Goal: Task Accomplishment & Management: Manage account settings

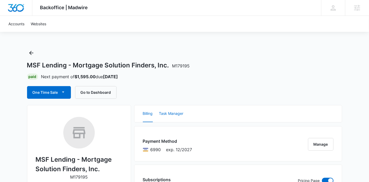
click at [179, 113] on button "Task Manager" at bounding box center [171, 113] width 24 height 17
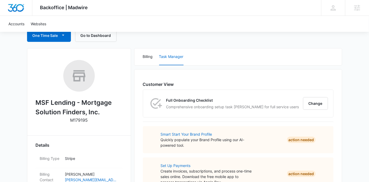
scroll to position [58, 0]
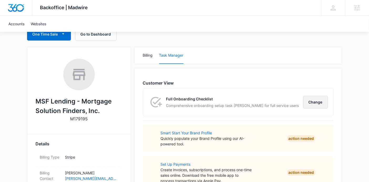
click at [318, 104] on button "Change" at bounding box center [315, 102] width 25 height 13
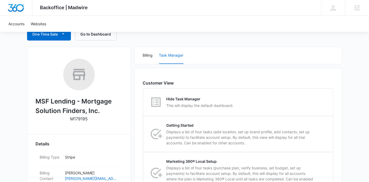
click at [318, 104] on div "Hide Task Manager This will display the default dashboard." at bounding box center [238, 101] width 190 height 27
click at [143, 102] on input "Hide Task Manager This will display the default dashboard." at bounding box center [143, 102] width 0 height 0
radio input "true"
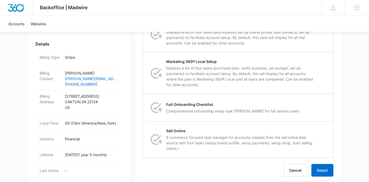
scroll to position [180, 0]
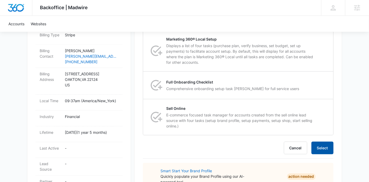
click at [315, 143] on button "Select" at bounding box center [323, 147] width 22 height 13
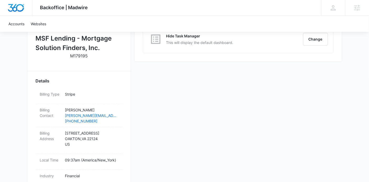
scroll to position [121, 0]
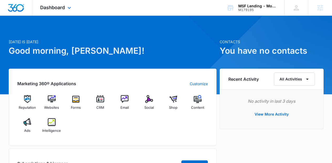
click at [57, 10] on div "Dashboard Apps Reputation Websites Forms CRM Email Social Shop Content Ads Inte…" at bounding box center [56, 7] width 48 height 15
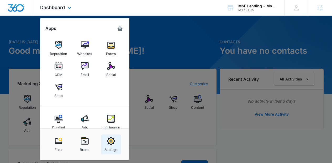
click at [108, 144] on img at bounding box center [111, 141] width 8 height 8
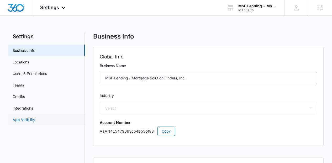
select select "31"
select select "US"
select select "America/New_York"
click at [35, 117] on link "App Visibility" at bounding box center [24, 120] width 23 height 6
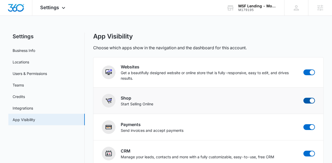
click at [312, 102] on span at bounding box center [312, 101] width 5 height 5
click at [304, 98] on input "checkbox" at bounding box center [303, 98] width 0 height 0
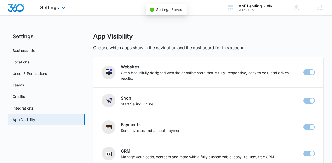
checkbox input "false"
click at [25, 6] on div at bounding box center [16, 7] width 32 height 15
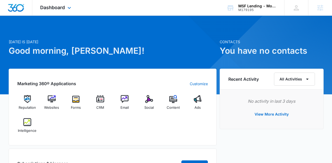
click at [50, 11] on div "Dashboard Apps Reputation Websites Forms CRM Email Social Content Ads Intellige…" at bounding box center [56, 7] width 48 height 15
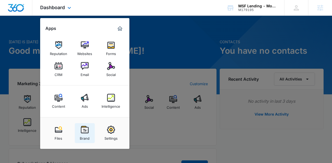
click at [84, 133] on img at bounding box center [85, 130] width 8 height 8
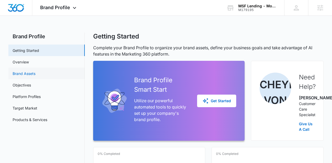
click at [35, 71] on link "Brand Assets" at bounding box center [24, 74] width 23 height 6
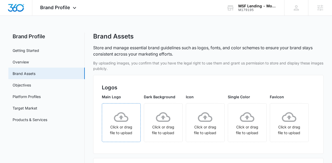
click at [120, 115] on div "Click or drag file to upload" at bounding box center [121, 123] width 38 height 30
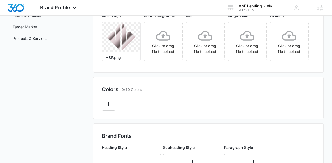
scroll to position [134, 0]
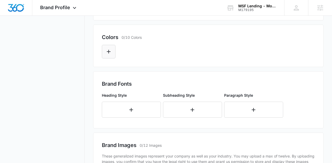
click at [115, 59] on button "Edit Color" at bounding box center [109, 52] width 14 height 14
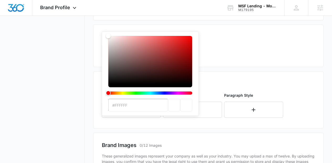
scroll to position [0, 0]
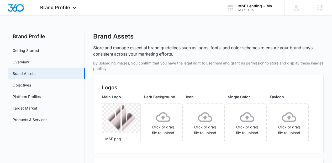
type input "#080E4B"
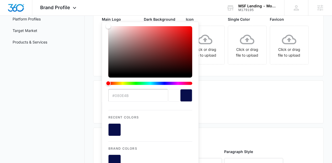
click at [278, 68] on div "Main Logo MSF.png Dark Background Click or drag file to upload Icon Click or dr…" at bounding box center [209, 42] width 214 height 51
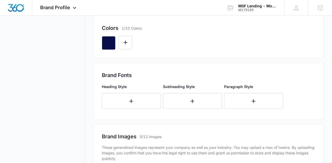
scroll to position [152, 0]
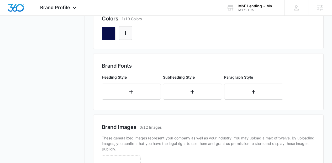
click at [129, 40] on button "Edit Color" at bounding box center [126, 33] width 14 height 14
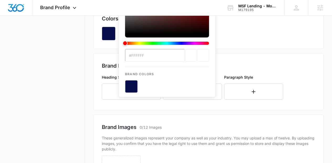
scroll to position [0, 0]
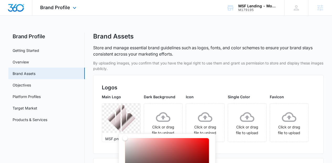
type input "#DCDCDC"
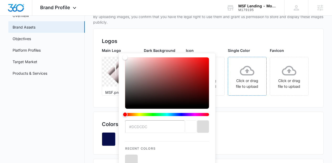
click at [262, 91] on div "Click or drag file to upload" at bounding box center [247, 76] width 38 height 30
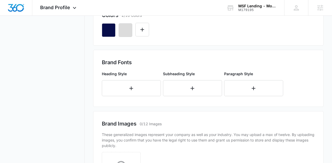
scroll to position [161, 0]
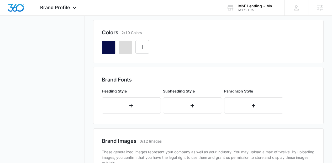
scroll to position [174, 0]
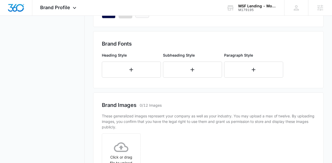
click at [144, 18] on button "Edit Color" at bounding box center [143, 11] width 14 height 14
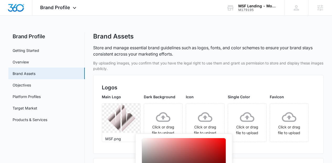
scroll to position [23, 0]
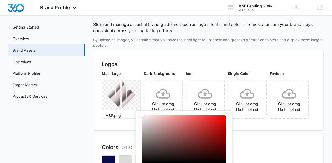
drag, startPoint x: 162, startPoint y: 153, endPoint x: 112, endPoint y: 67, distance: 99.7
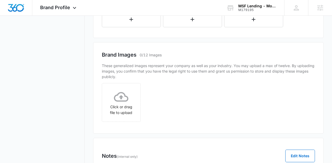
scroll to position [260, 0]
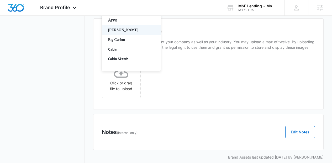
click at [135, 33] on p "[PERSON_NAME]" at bounding box center [130, 30] width 45 height 6
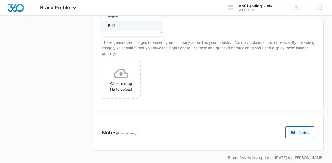
click at [131, 29] on p "Bold" at bounding box center [130, 26] width 45 height 6
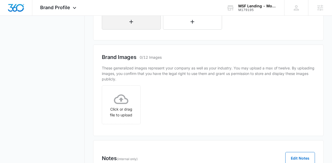
click at [131, 25] on icon "button" at bounding box center [131, 22] width 6 height 6
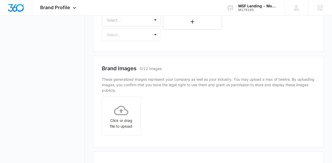
click at [131, 26] on div "Select..." at bounding box center [131, 20] width 59 height 13
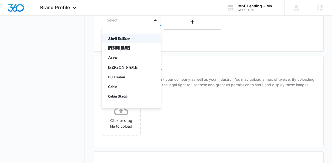
scroll to position [281, 0]
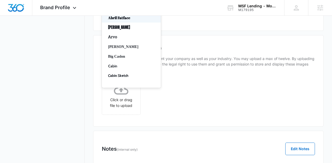
click at [131, 40] on p "Arvo" at bounding box center [130, 37] width 45 height 6
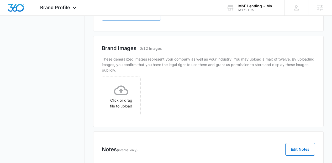
click at [135, 18] on div at bounding box center [125, 14] width 37 height 7
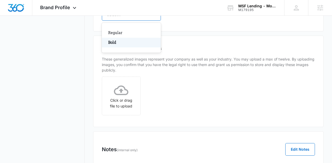
click at [133, 45] on p "Bold" at bounding box center [130, 43] width 45 height 6
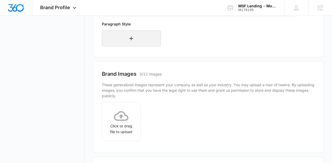
click at [135, 46] on button "button" at bounding box center [131, 38] width 59 height 16
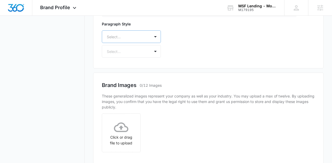
click at [137, 43] on div "Select..." at bounding box center [131, 36] width 59 height 13
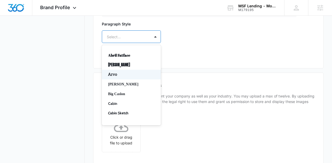
scroll to position [318, 0]
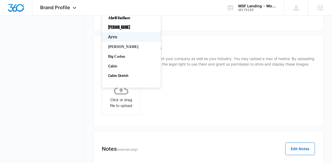
type input "ar"
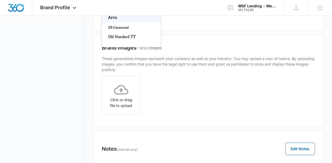
click at [140, 20] on p "Arvo" at bounding box center [130, 18] width 45 height 6
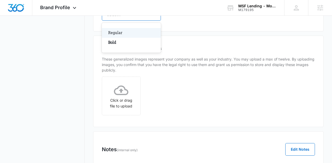
click at [140, 18] on div at bounding box center [125, 14] width 37 height 7
click at [135, 38] on div "Regular" at bounding box center [131, 33] width 59 height 10
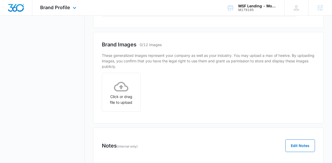
click at [17, 5] on img "Dashboard" at bounding box center [16, 8] width 17 height 8
